Goal: Task Accomplishment & Management: Complete application form

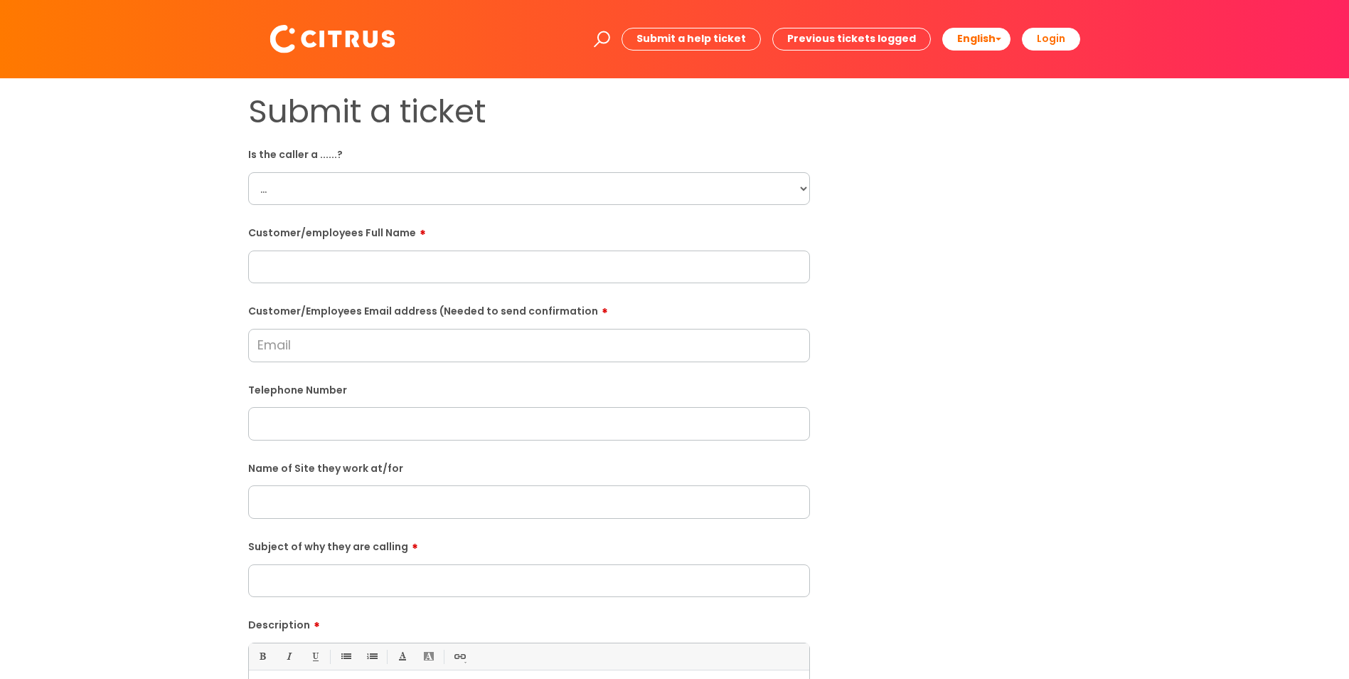
click at [317, 190] on select "... Citrus Customer Citrus Employee [DEMOGRAPHIC_DATA] Supplier" at bounding box center [529, 188] width 562 height 33
select select "Citrus Employee"
click at [248, 172] on select "... Citrus Customer Citrus Employee [DEMOGRAPHIC_DATA] Supplier" at bounding box center [529, 188] width 562 height 33
click at [319, 261] on input "text" at bounding box center [529, 266] width 562 height 33
type input "Aisha"
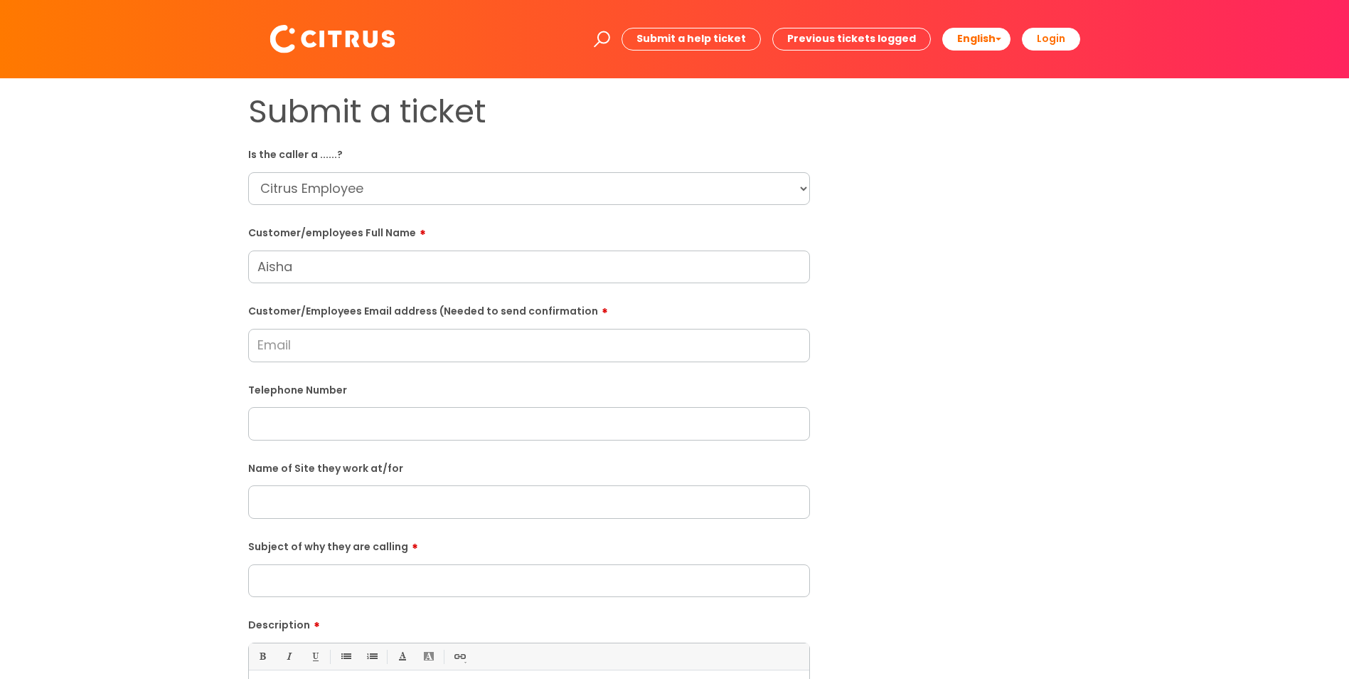
click at [800, 188] on select "... Citrus Customer Citrus Employee [DEMOGRAPHIC_DATA] Supplier" at bounding box center [529, 188] width 562 height 33
select select "Contractor"
click at [248, 172] on select "... Citrus Customer Citrus Employee Contractor Supplier" at bounding box center [529, 188] width 562 height 33
click at [354, 267] on input "Aisha" at bounding box center [529, 266] width 562 height 33
type input "Aisha Caynab"
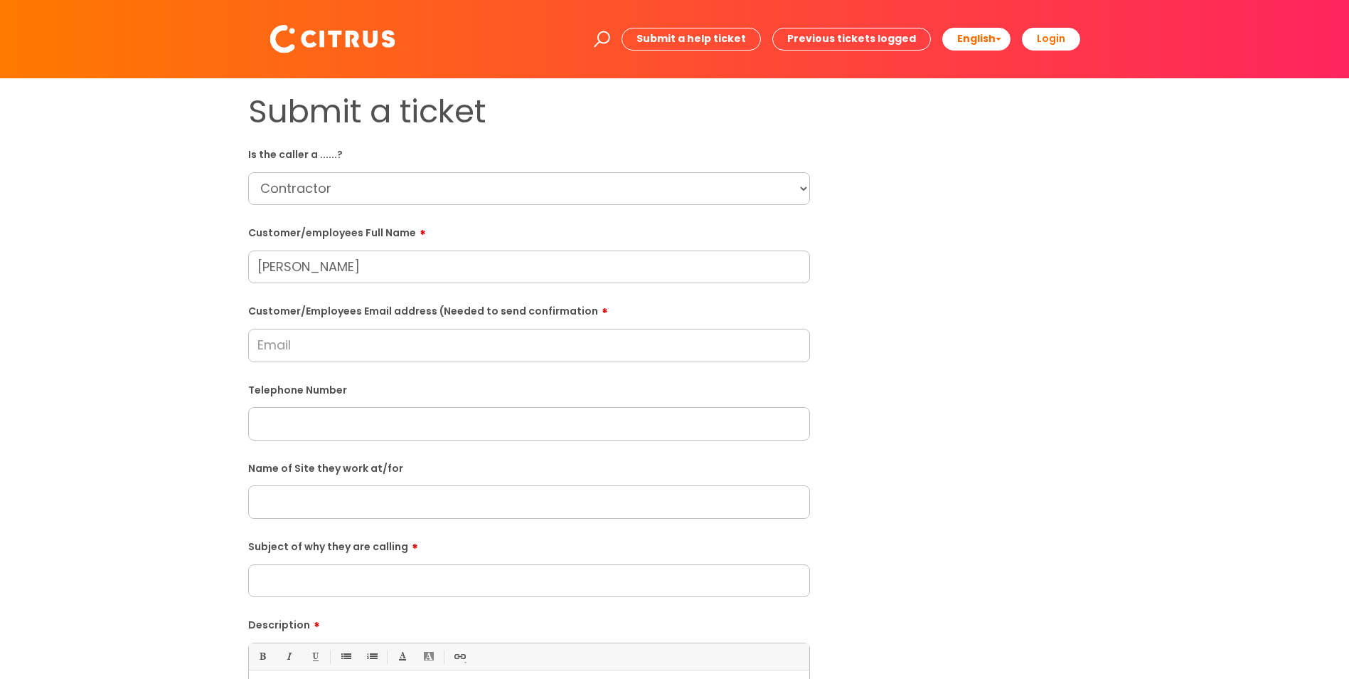
click at [318, 356] on input "Customer/Employees Email address (Needed to send confirmation" at bounding box center [529, 345] width 562 height 33
drag, startPoint x: 354, startPoint y: 270, endPoint x: 308, endPoint y: 268, distance: 46.3
click at [250, 270] on input "Aisha Caynab" at bounding box center [529, 266] width 562 height 33
click at [312, 337] on input "Customer/Employees Email address (Needed to send confirmation" at bounding box center [529, 345] width 562 height 33
paste input "Aisha Caynab"
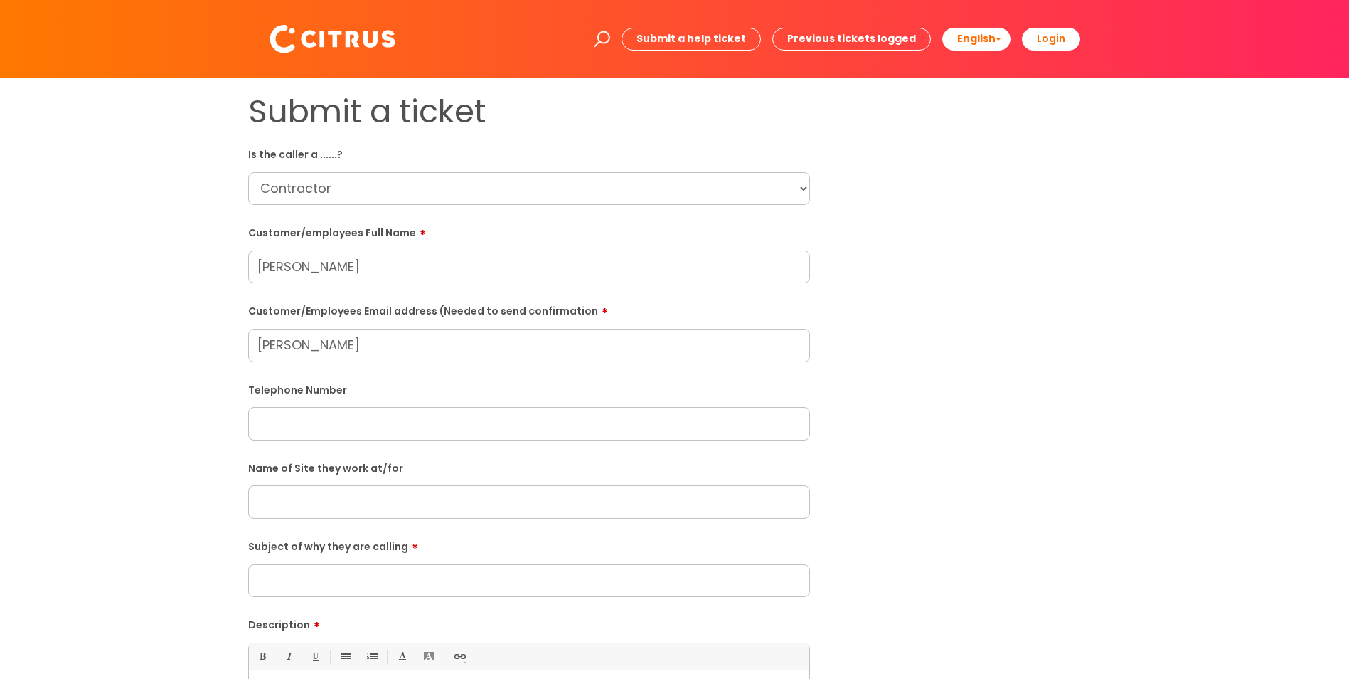
drag, startPoint x: 295, startPoint y: 345, endPoint x: 259, endPoint y: 350, distance: 36.6
click at [259, 350] on input "Aisha Caynab" at bounding box center [529, 345] width 562 height 33
click at [320, 347] on input "Caynab" at bounding box center [529, 345] width 562 height 33
click at [317, 347] on input "Caynab" at bounding box center [529, 345] width 562 height 33
drag, startPoint x: 317, startPoint y: 347, endPoint x: 469, endPoint y: 348, distance: 151.5
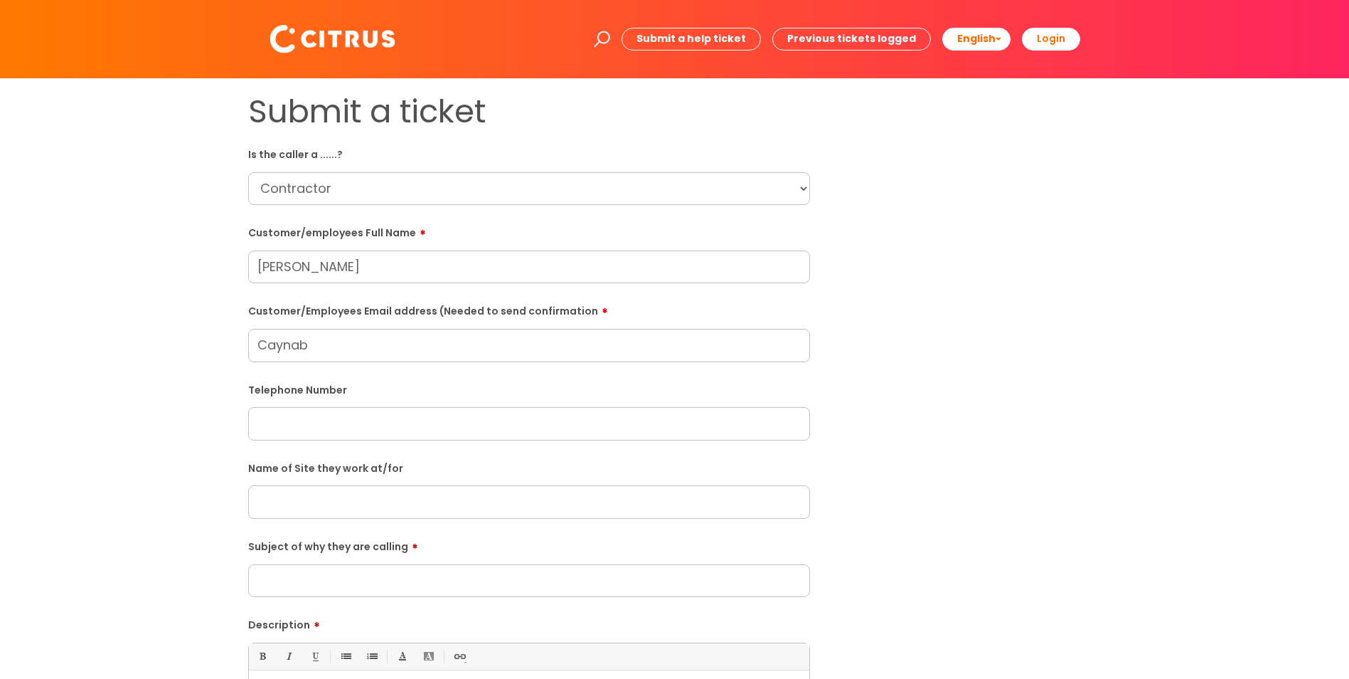
click at [618, 356] on input "Caynab" at bounding box center [529, 345] width 562 height 33
click at [333, 348] on input "Caynab" at bounding box center [529, 345] width 562 height 33
drag, startPoint x: 333, startPoint y: 348, endPoint x: 317, endPoint y: 350, distance: 16.5
click at [317, 350] on input "Caynab" at bounding box center [529, 345] width 562 height 33
type input "Caynabaisha@gmail.com"
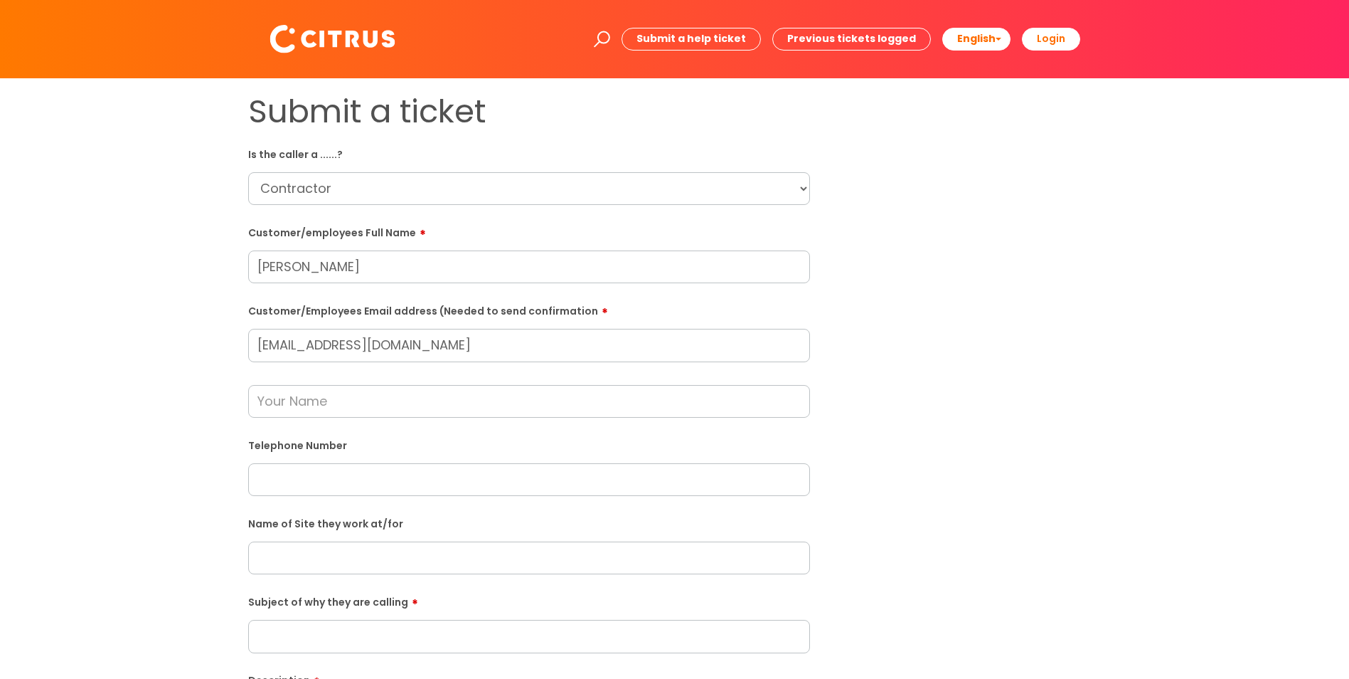
click at [313, 405] on input "text" at bounding box center [529, 401] width 562 height 33
click at [314, 466] on input "text" at bounding box center [529, 479] width 562 height 33
paste input "07474356776"
type input "07474356776"
click at [332, 561] on input "text" at bounding box center [529, 557] width 562 height 33
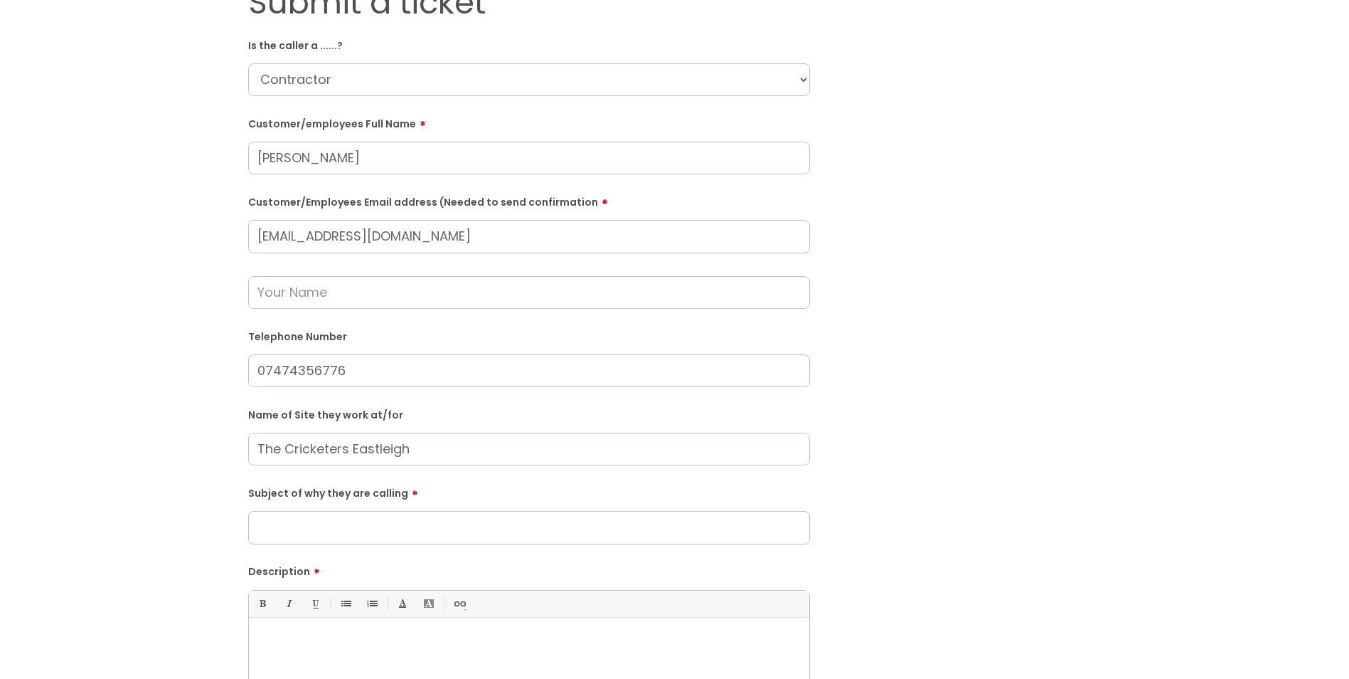
scroll to position [213, 0]
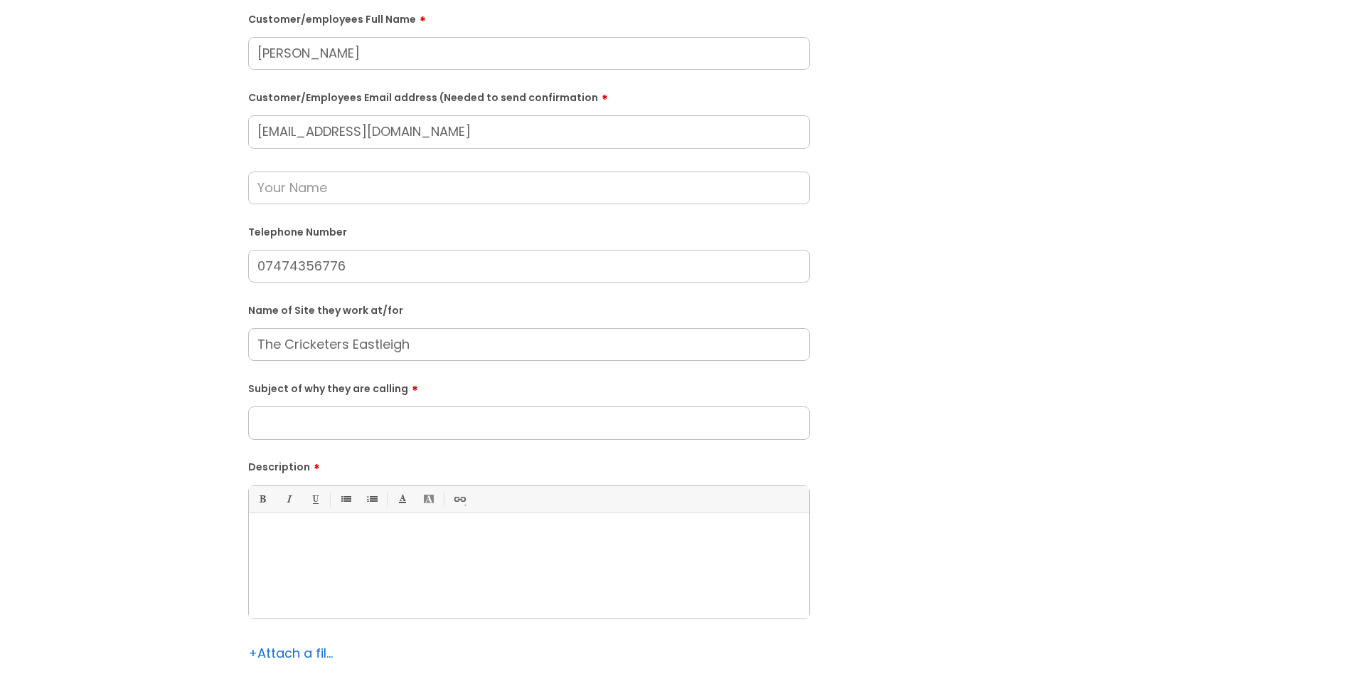
type input "The Cricketers Eastleigh"
click at [292, 420] on input "Subject of why they are calling" at bounding box center [529, 422] width 562 height 33
type input "Clock off at 8am"
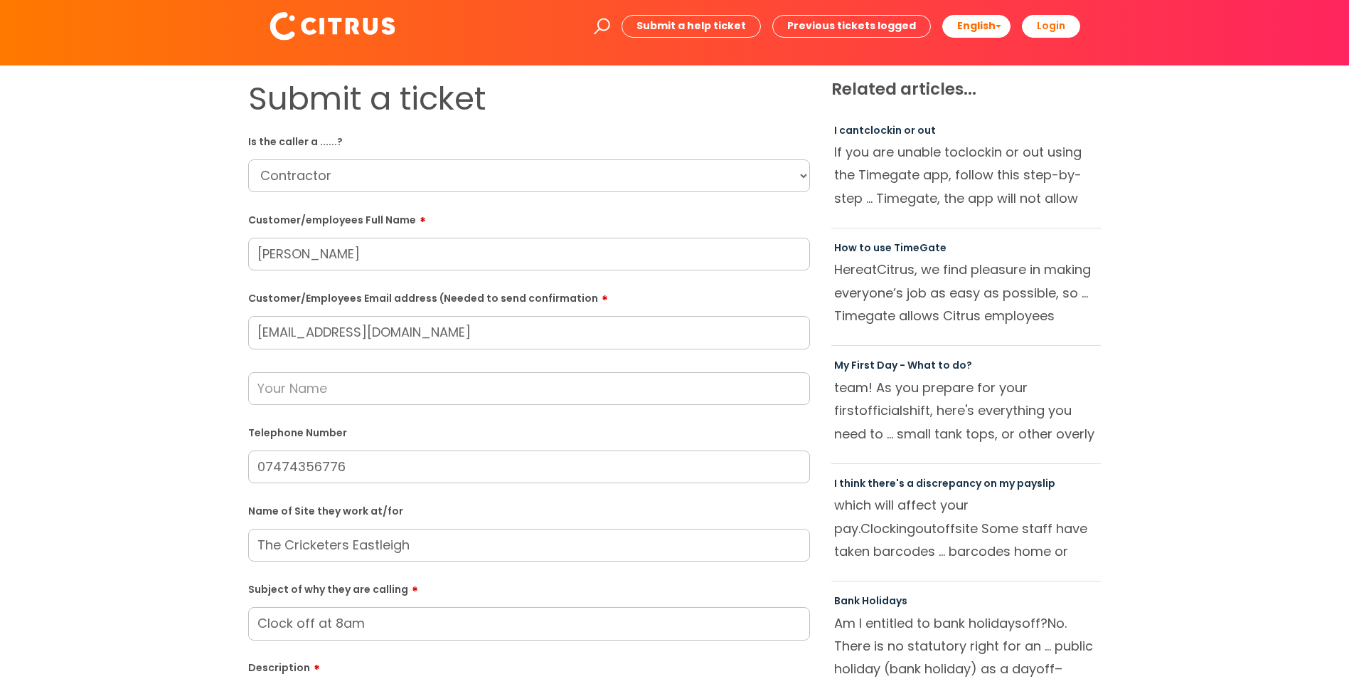
scroll to position [0, 0]
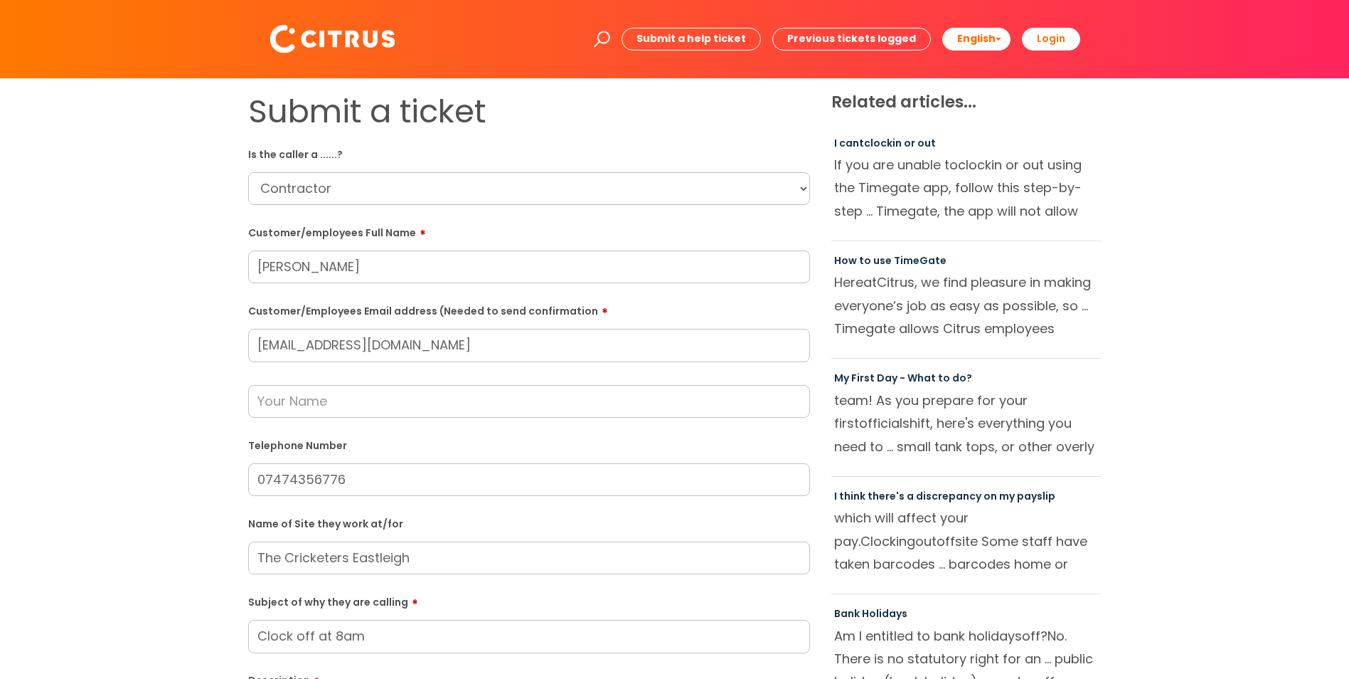
click at [306, 404] on input "text" at bounding box center [529, 401] width 562 height 33
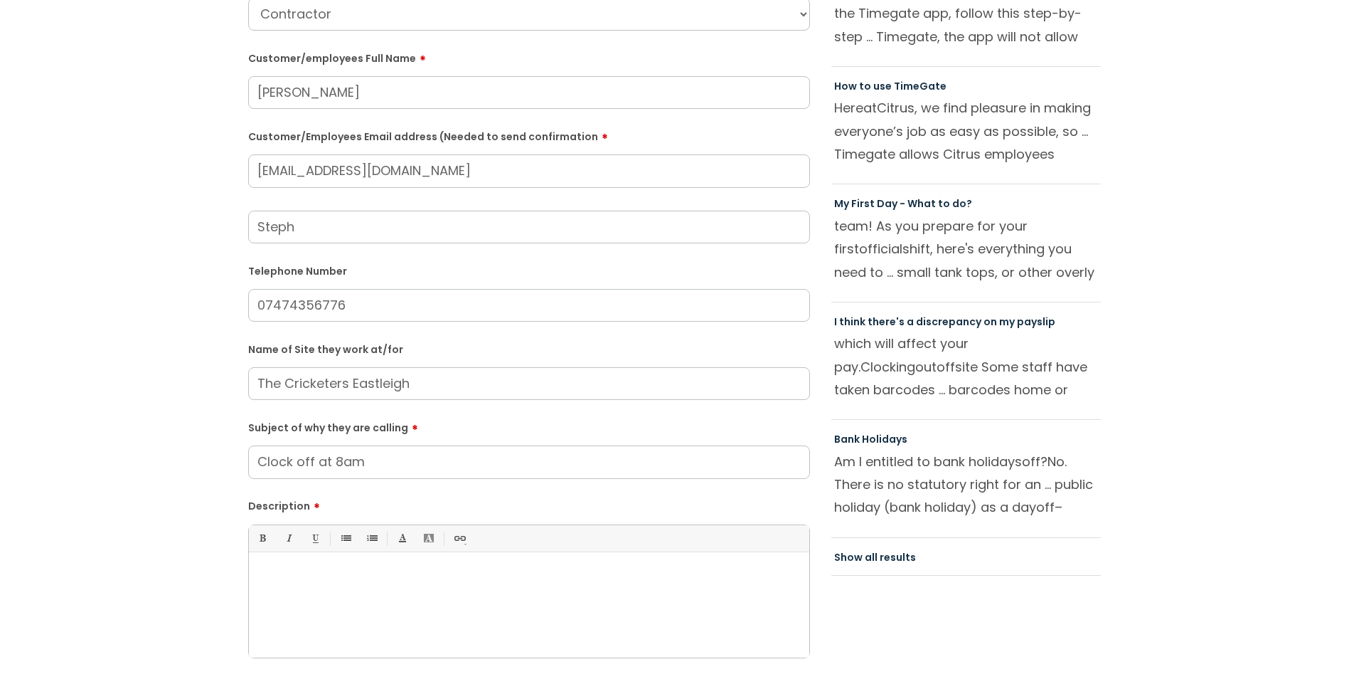
scroll to position [356, 0]
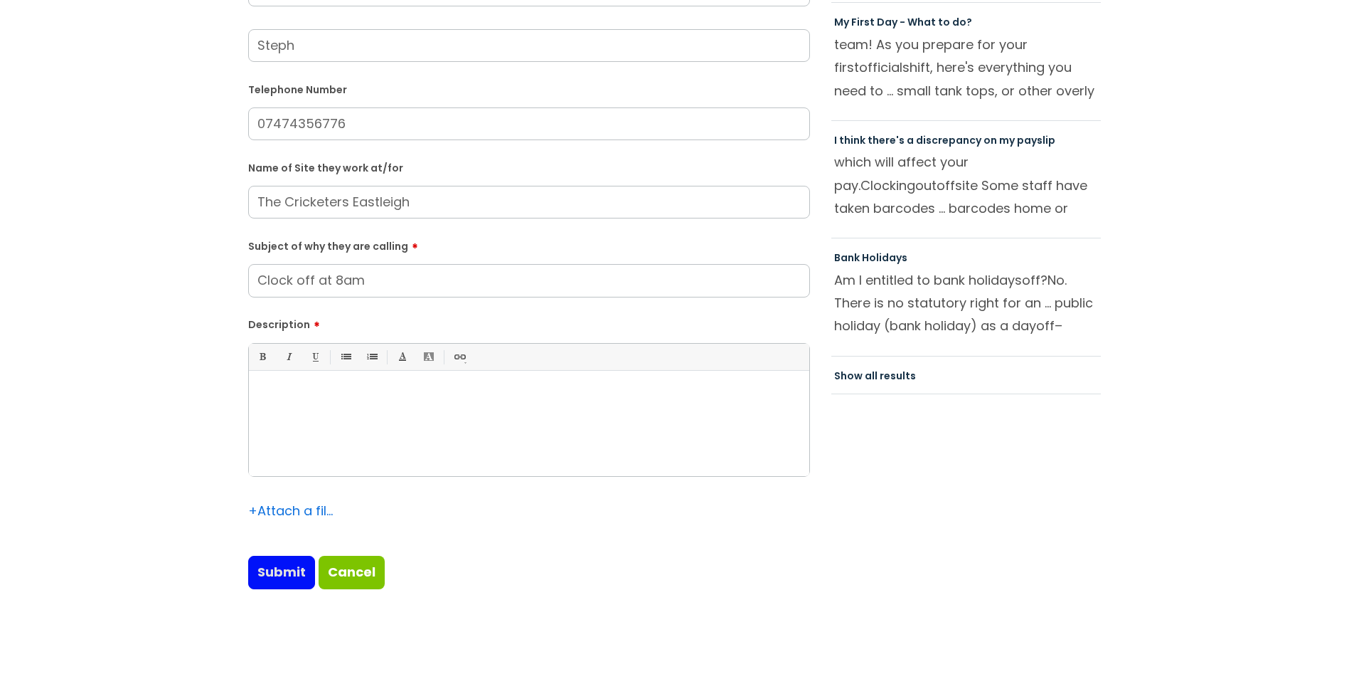
type input "Steph"
click at [279, 563] on input "Submit" at bounding box center [281, 572] width 67 height 33
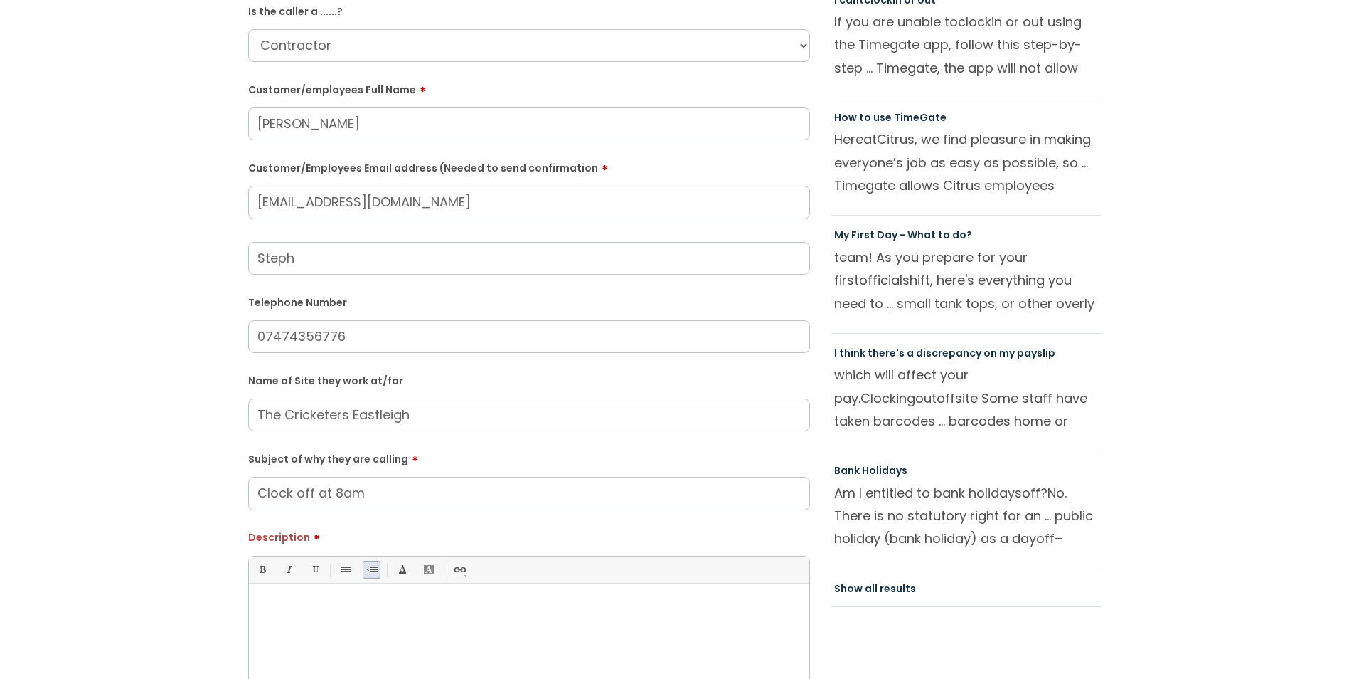
scroll to position [142, 0]
click at [344, 614] on p at bounding box center [529, 608] width 539 height 13
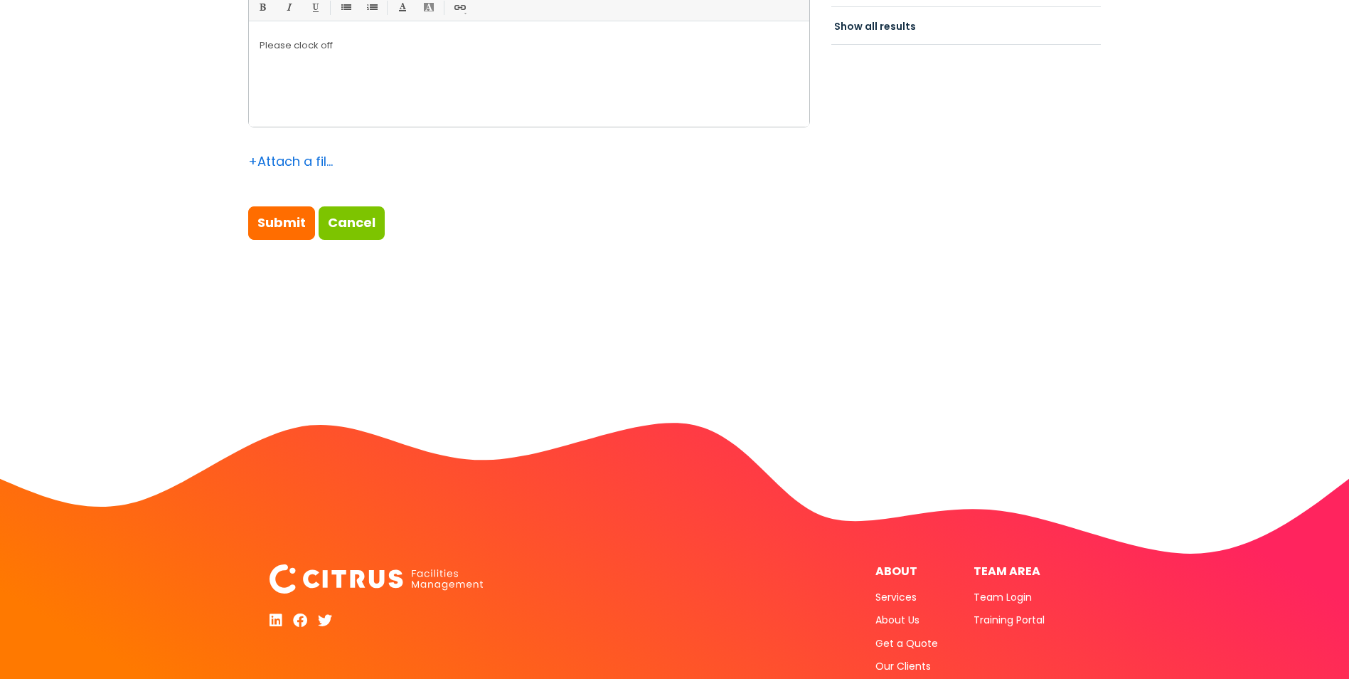
scroll to position [770, 0]
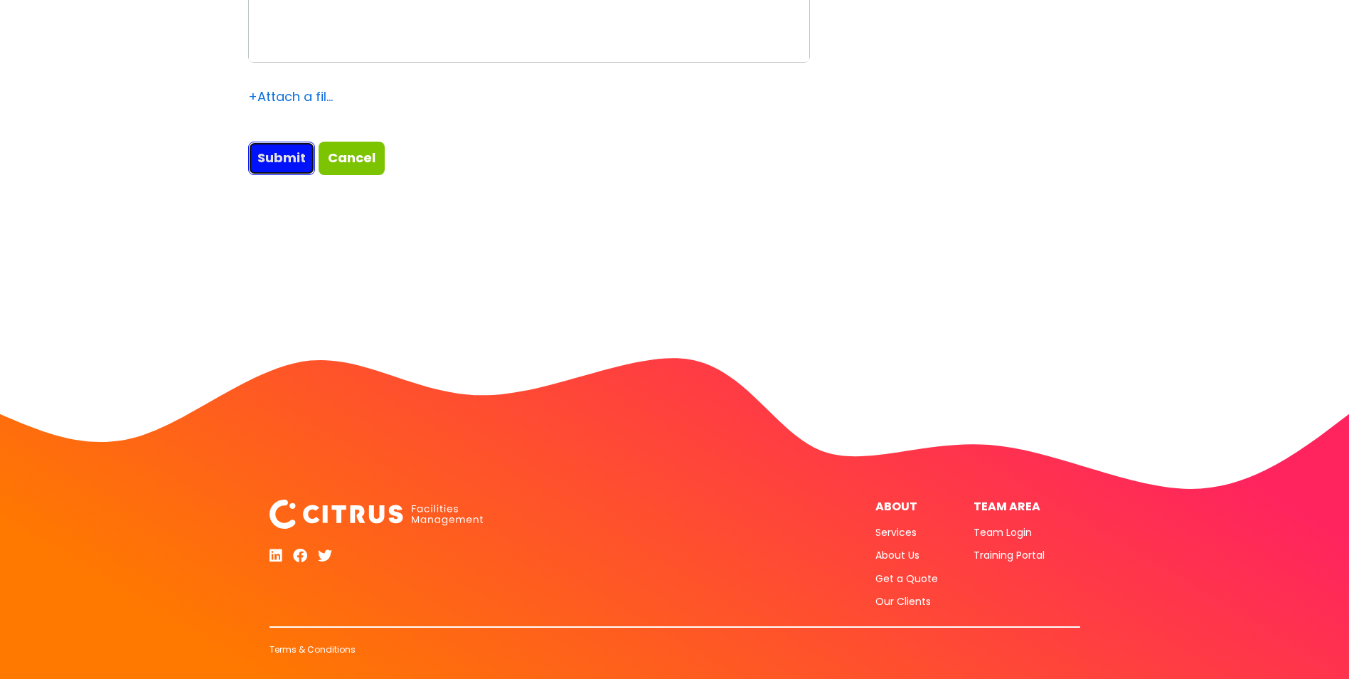
click at [277, 154] on input "Submit" at bounding box center [281, 158] width 67 height 33
type input "Please Wait..."
